Goal: Information Seeking & Learning: Learn about a topic

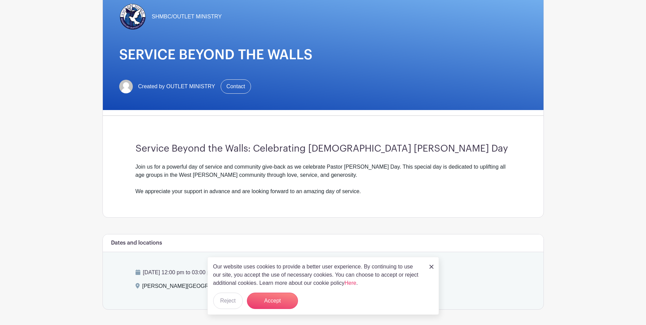
scroll to position [67, 0]
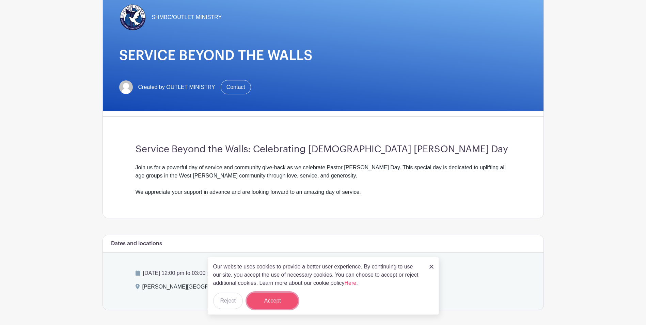
click at [272, 305] on button "Accept" at bounding box center [272, 301] width 51 height 16
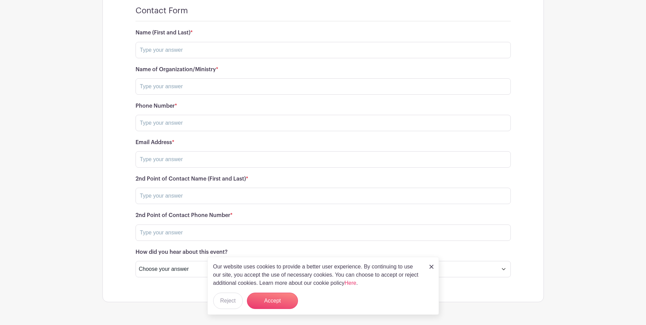
scroll to position [987, 0]
